Goal: Use online tool/utility: Utilize a website feature to perform a specific function

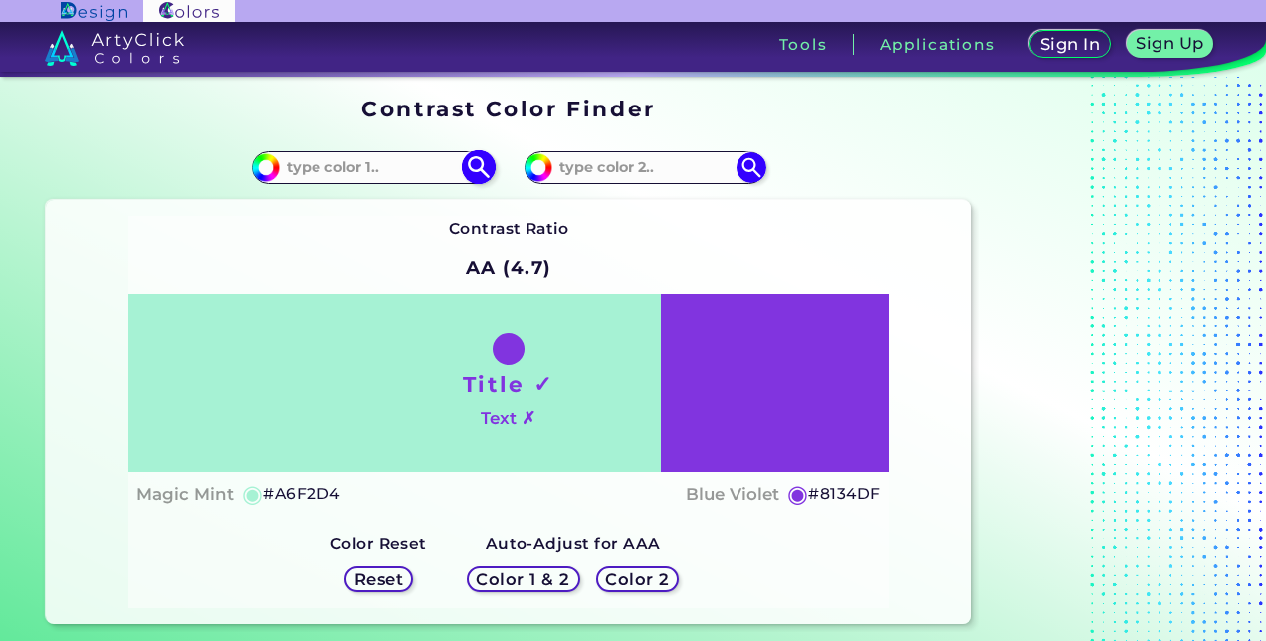
click at [360, 175] on input at bounding box center [372, 167] width 185 height 27
type input "gum"
click at [356, 248] on p "Gum Leaf ◉" at bounding box center [330, 239] width 92 height 37
type input "#b6d3bf"
type input "#B6D3BF"
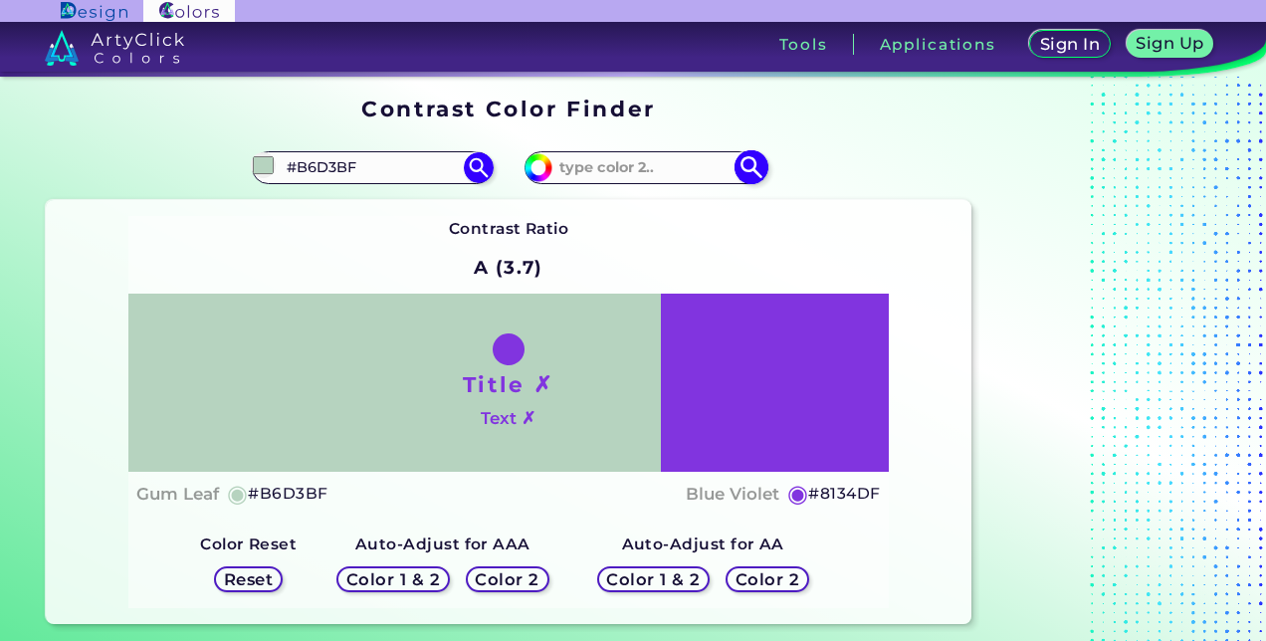
click at [605, 160] on input at bounding box center [644, 167] width 185 height 27
type input "q"
type input "b"
click at [603, 173] on input at bounding box center [644, 167] width 185 height 27
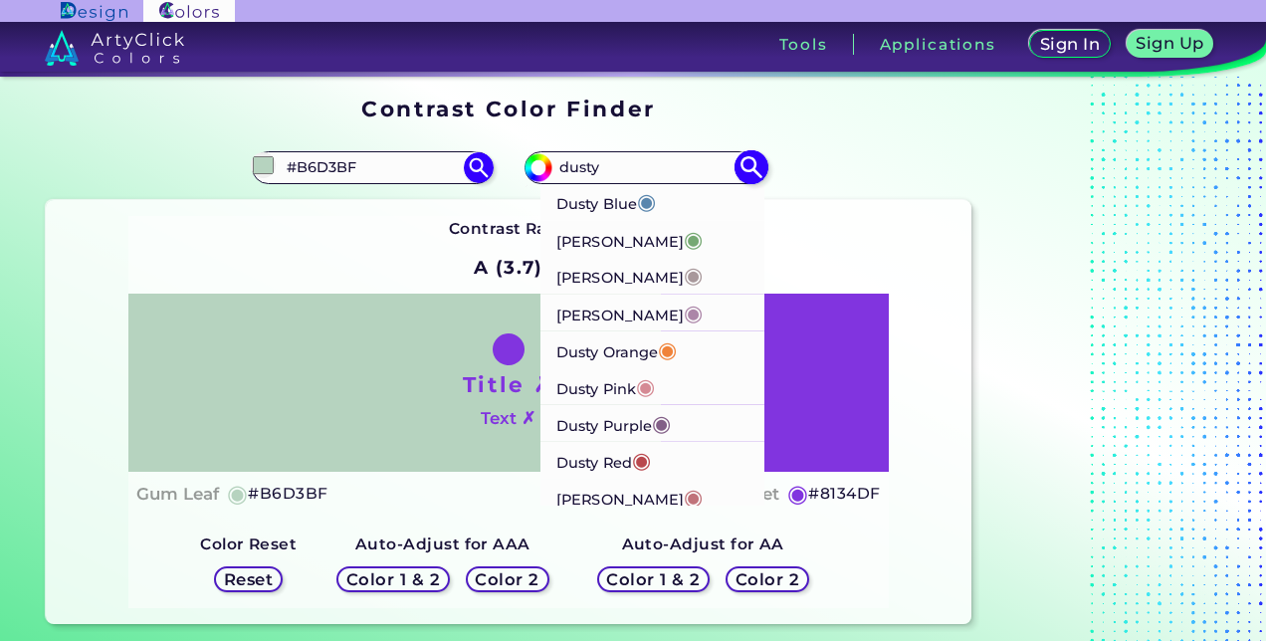
type input "dusty"
click at [588, 466] on p "Dusty Red ◉" at bounding box center [603, 459] width 95 height 37
type input "#b9484e"
type input "#B9484E"
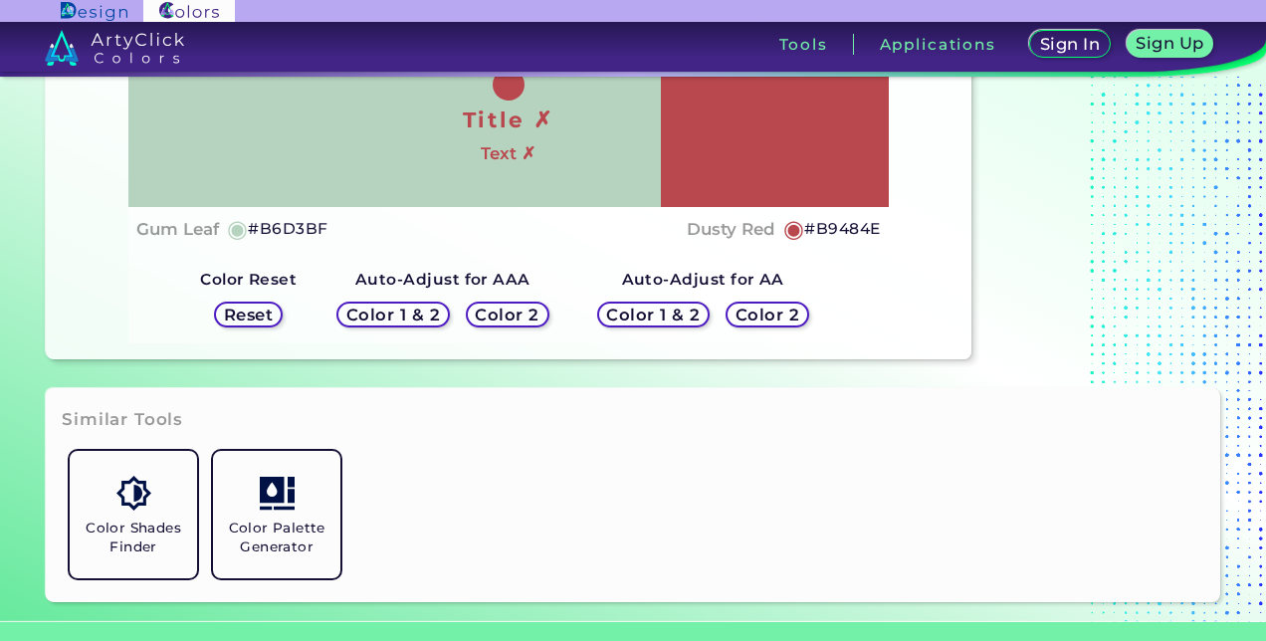
scroll to position [253, 0]
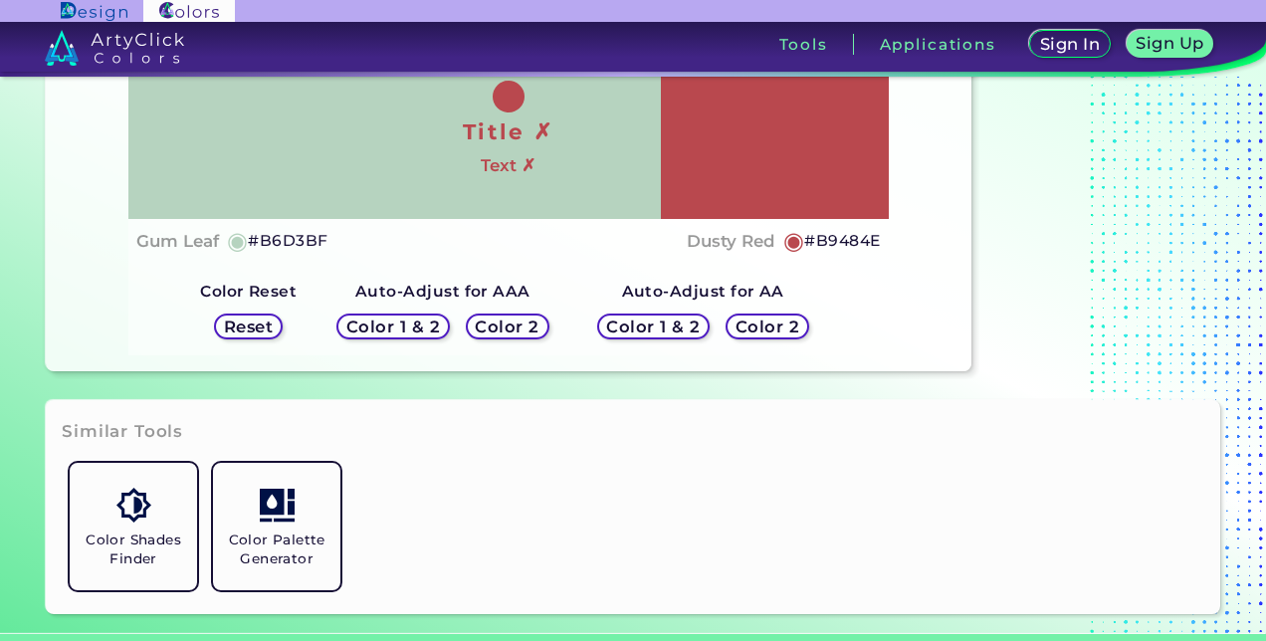
click at [394, 327] on h5 "Color 1 & 2" at bounding box center [393, 325] width 85 height 15
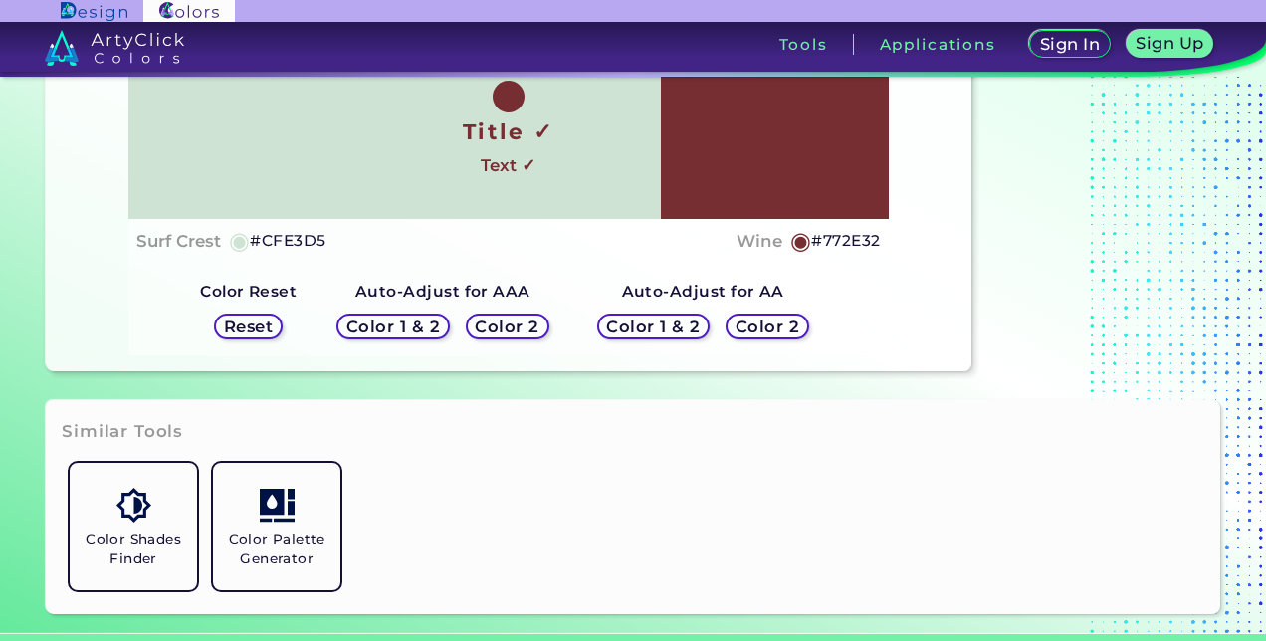
click at [502, 329] on h5 "Color 2" at bounding box center [508, 325] width 58 height 15
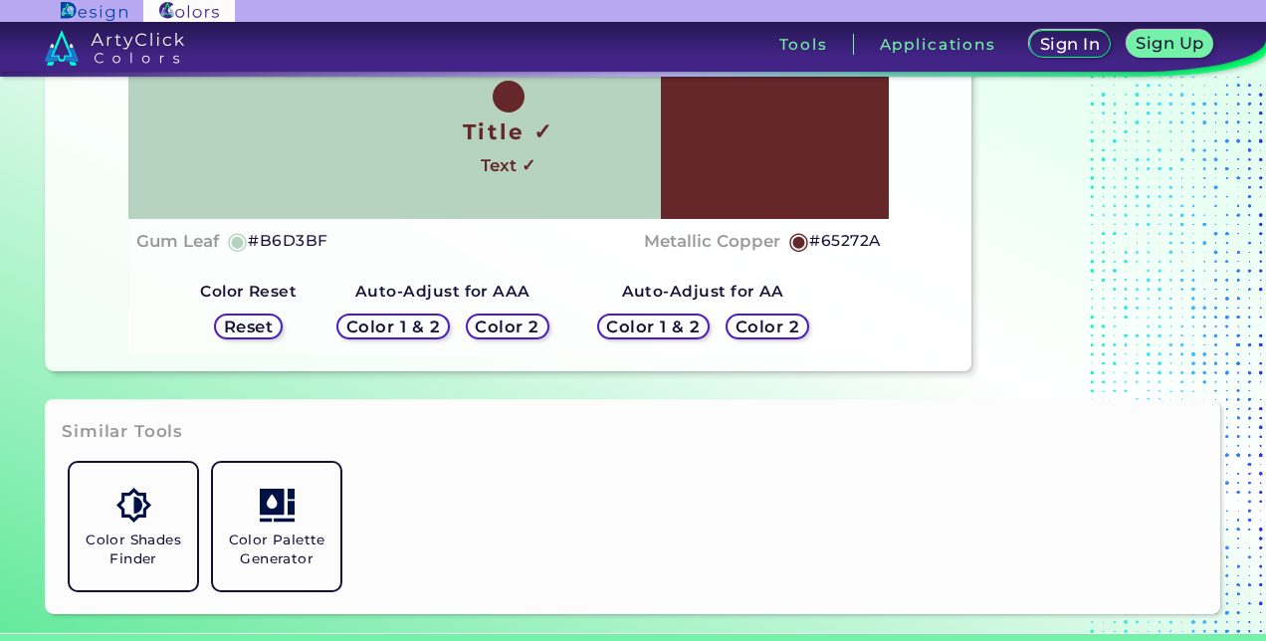
click at [654, 322] on h5 "Color 1 & 2" at bounding box center [653, 325] width 85 height 15
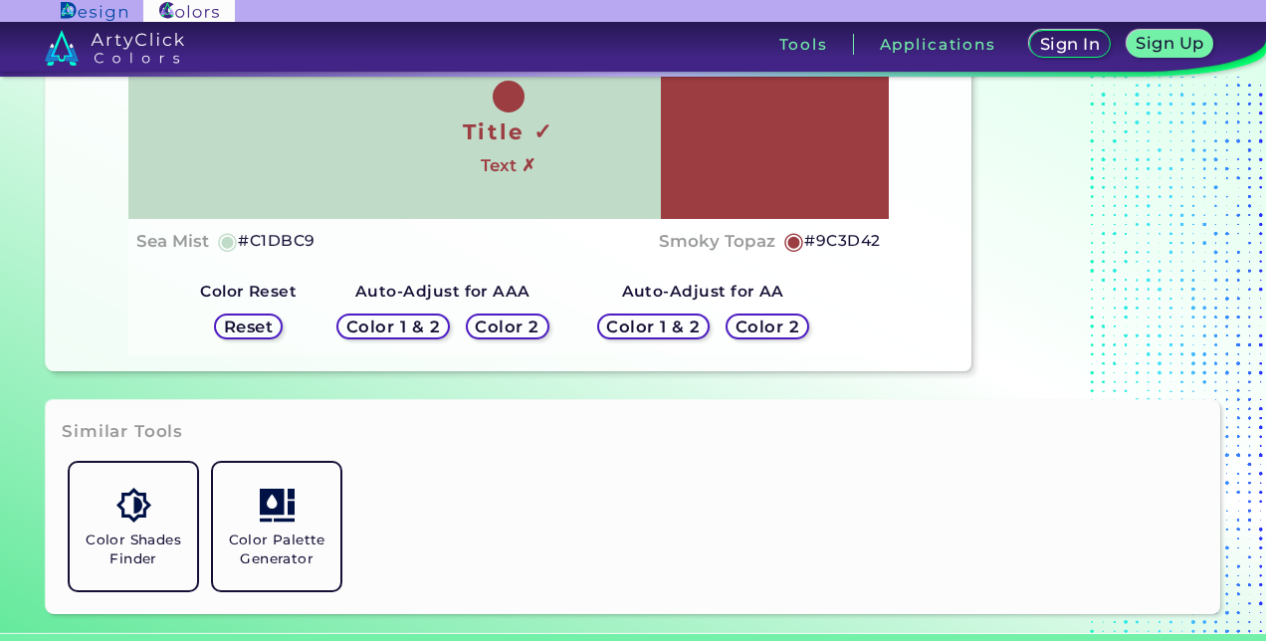
click at [738, 326] on h5 "Color 2" at bounding box center [767, 325] width 58 height 15
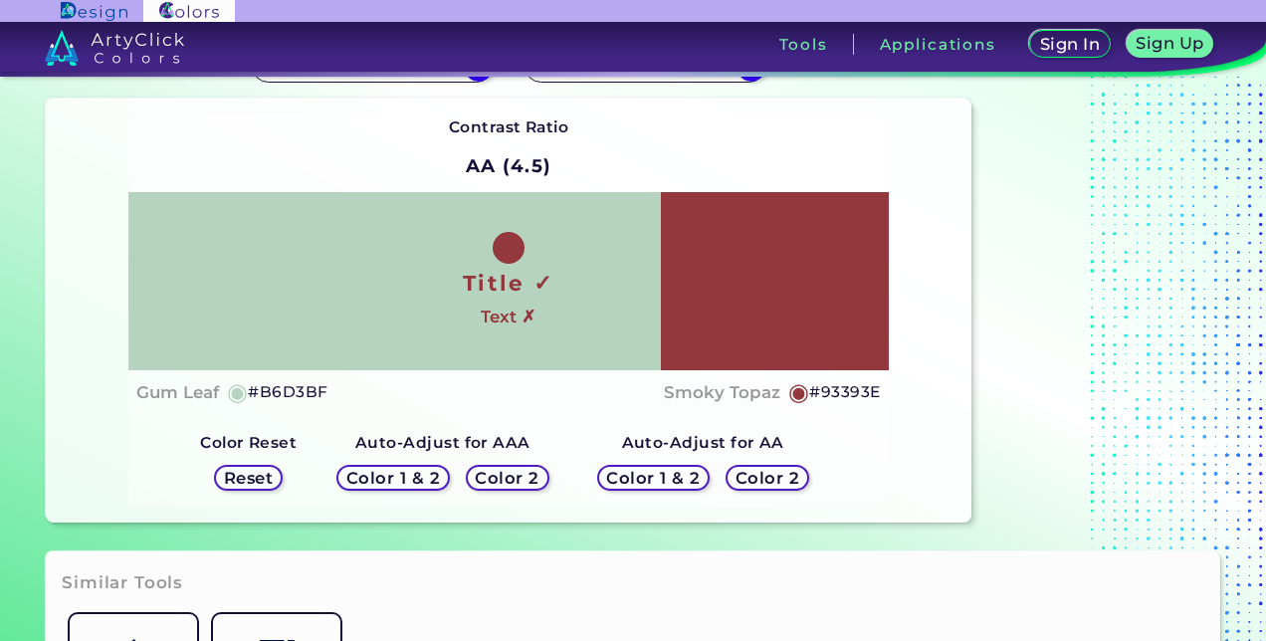
scroll to position [101, 0]
click at [376, 476] on h5 "Color 1 & 2" at bounding box center [393, 478] width 85 height 15
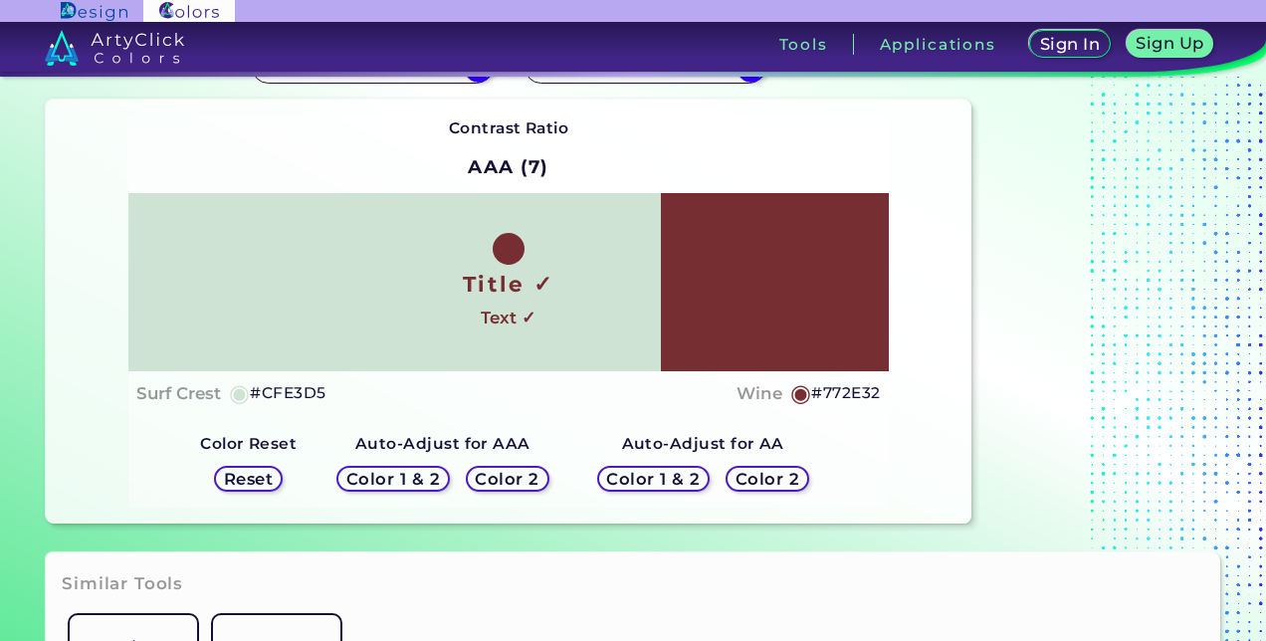
click at [498, 477] on h5 "Color 2" at bounding box center [508, 478] width 58 height 15
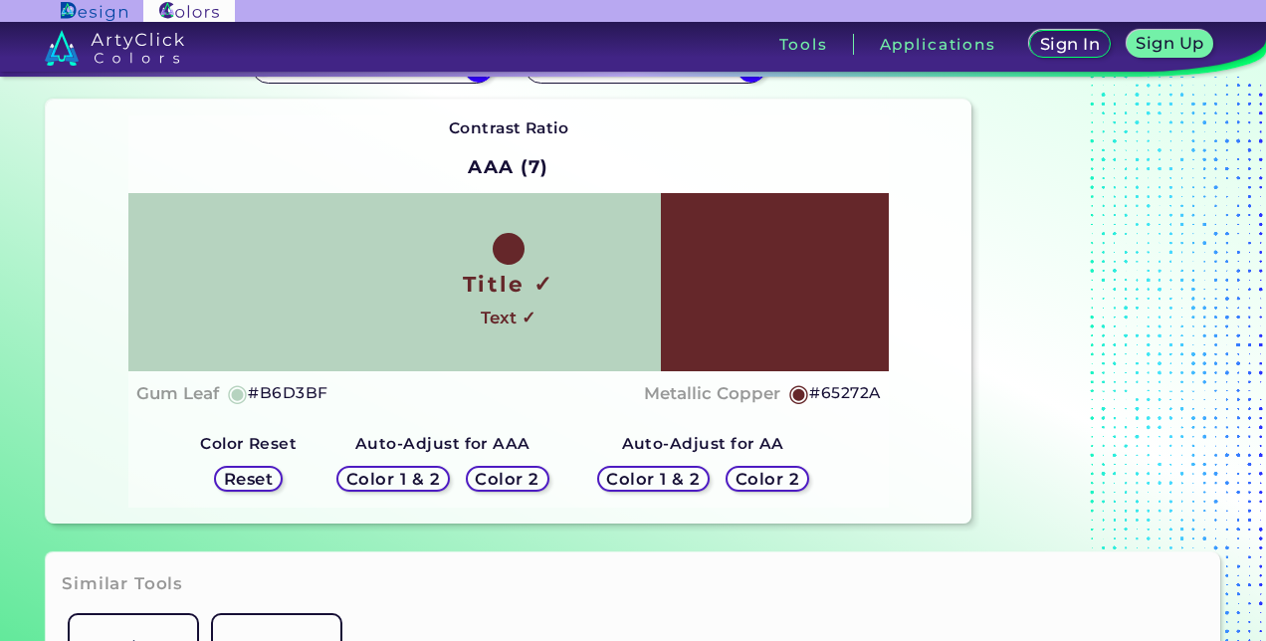
click at [627, 482] on h5 "Color 1 & 2" at bounding box center [653, 478] width 85 height 15
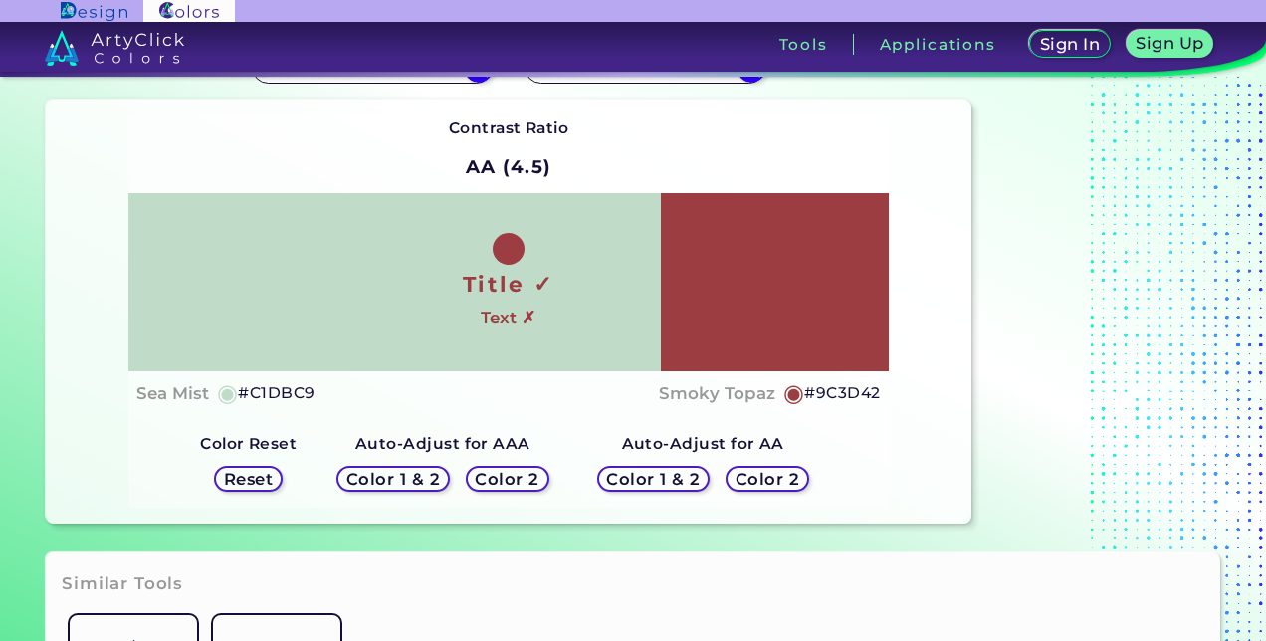
click at [771, 485] on h5 "Color 2" at bounding box center [767, 478] width 58 height 15
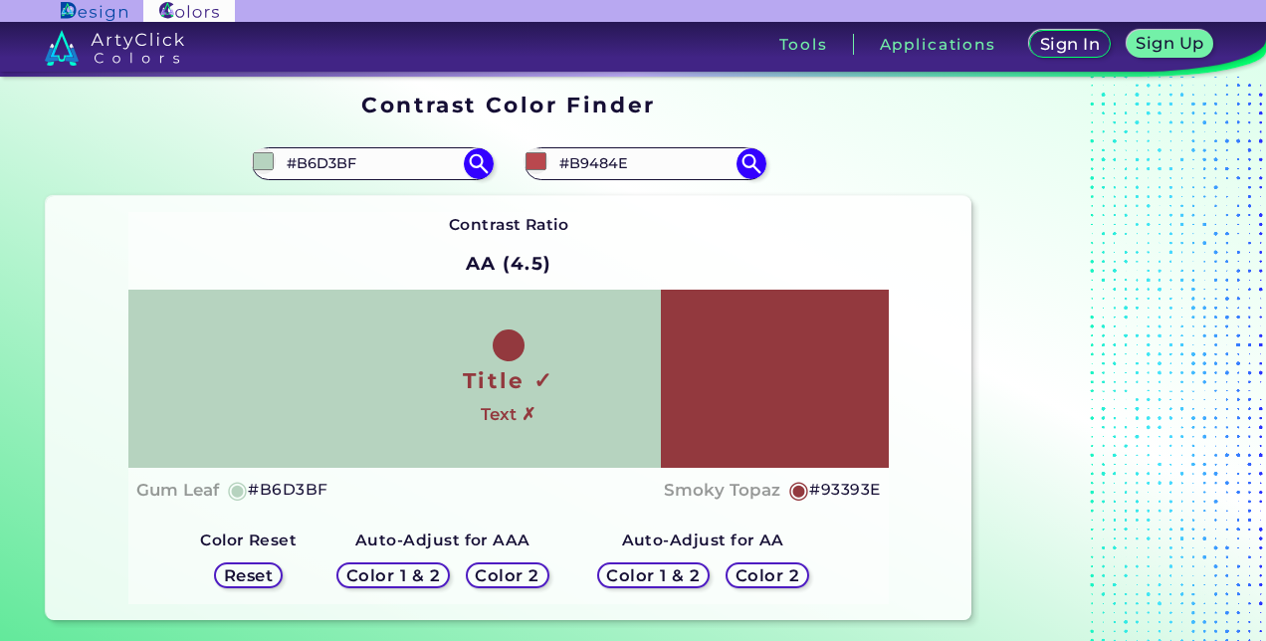
scroll to position [7, 0]
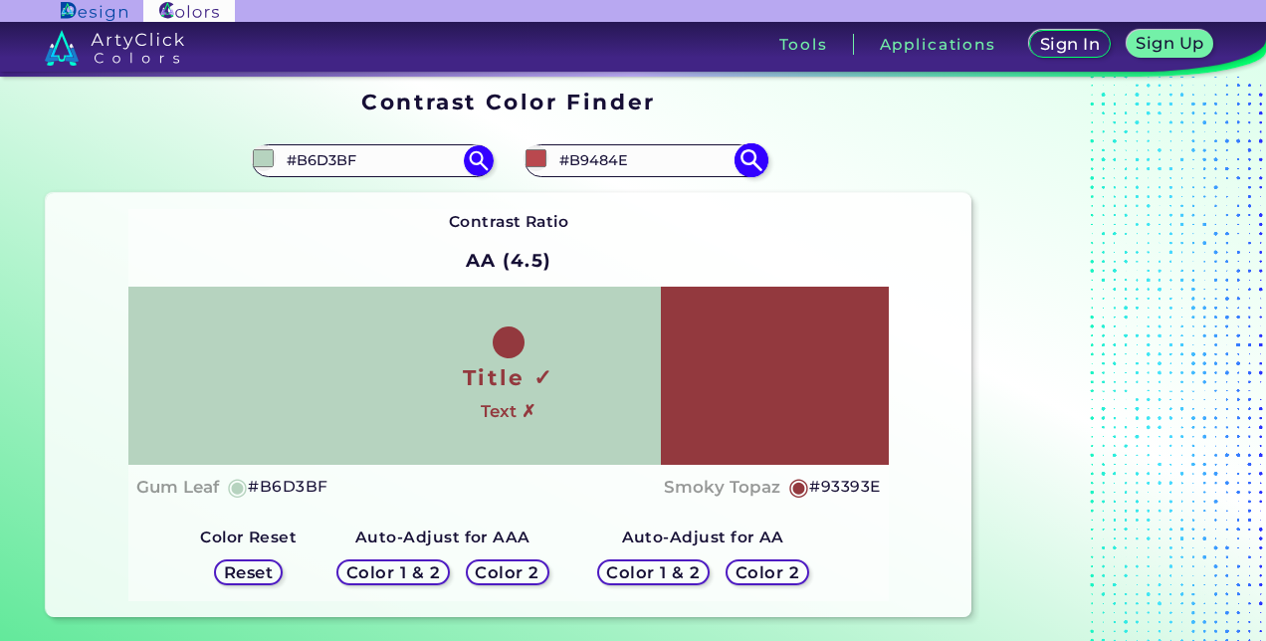
click at [660, 159] on input "#B9484E" at bounding box center [644, 160] width 185 height 27
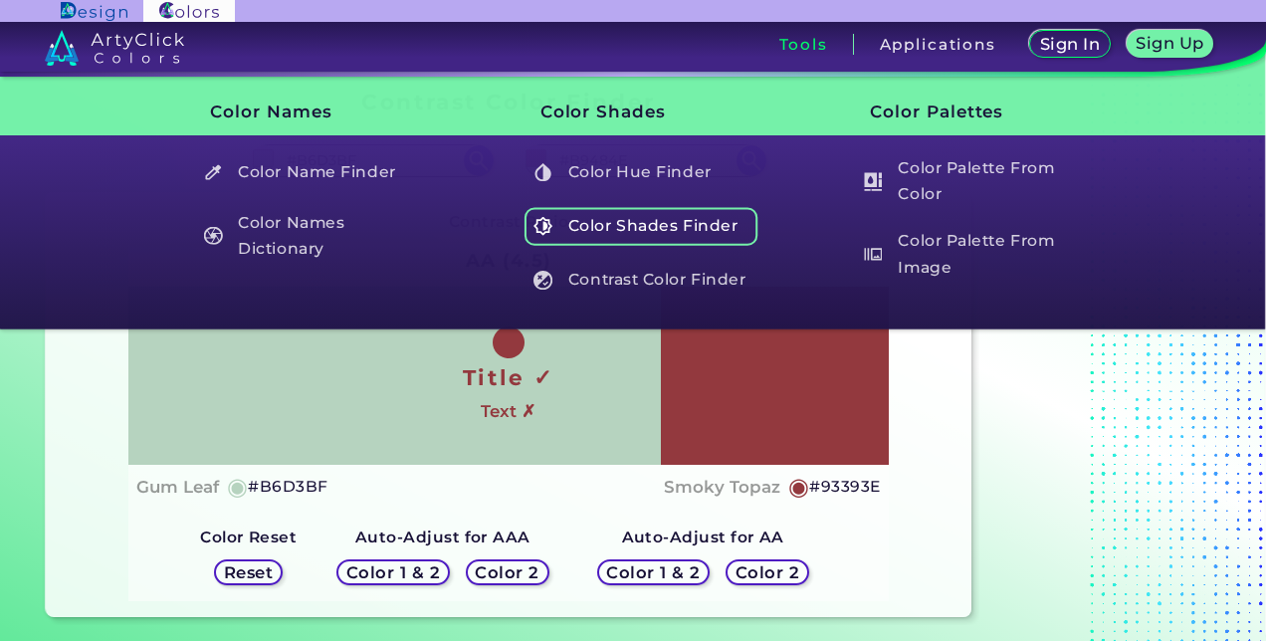
click at [631, 237] on h5 "Color Shades Finder" at bounding box center [641, 226] width 234 height 38
